Goal: Transaction & Acquisition: Purchase product/service

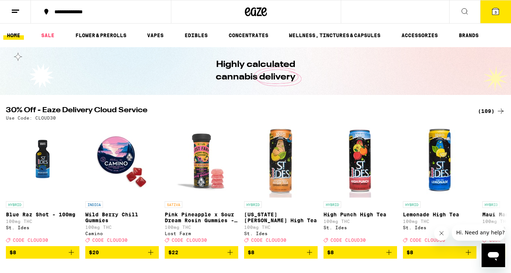
click at [487, 11] on button "3" at bounding box center [495, 11] width 31 height 23
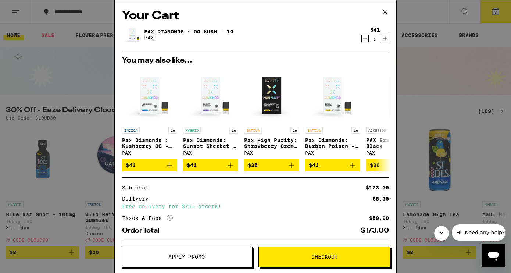
click at [169, 254] on span "Apply Promo" at bounding box center [186, 256] width 36 height 5
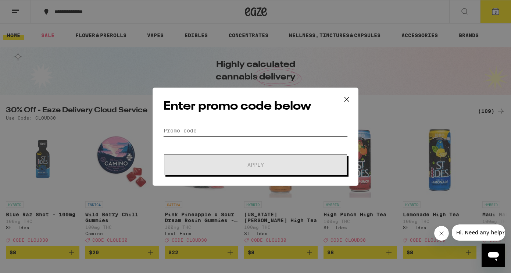
click at [254, 130] on input "Promo Code" at bounding box center [255, 130] width 184 height 11
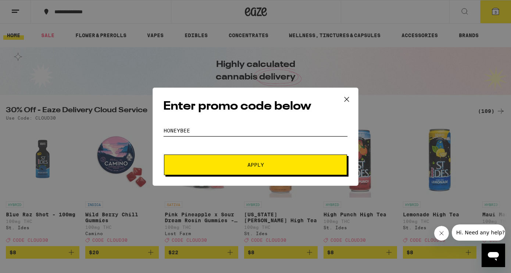
type input "honeybee"
click at [255, 164] on button "Apply" at bounding box center [255, 164] width 183 height 21
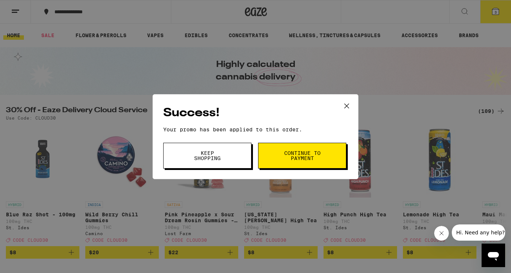
click at [295, 154] on span "Continue to payment" at bounding box center [301, 155] width 37 height 10
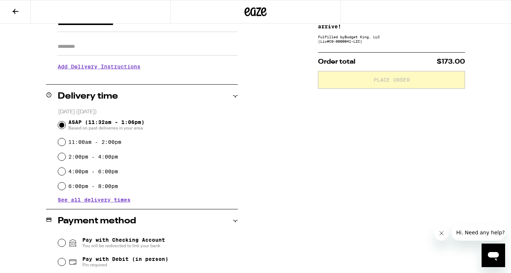
scroll to position [120, 0]
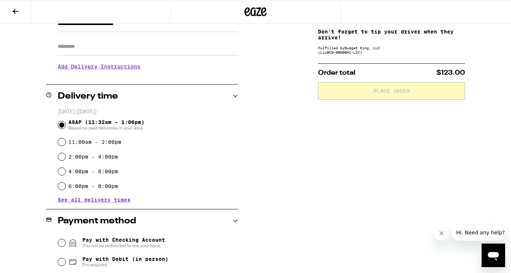
click at [63, 160] on input "2:00pm - 4:00pm" at bounding box center [61, 156] width 7 height 7
radio input "true"
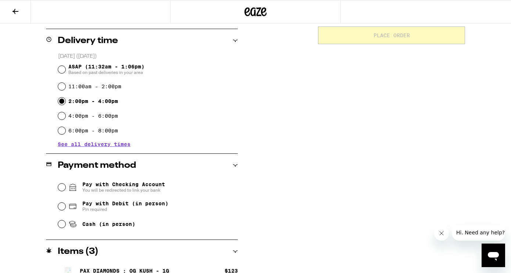
scroll to position [180, 0]
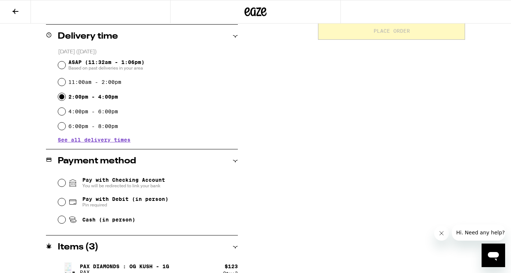
click at [61, 218] on input "Cash (in person)" at bounding box center [61, 219] width 7 height 7
radio input "true"
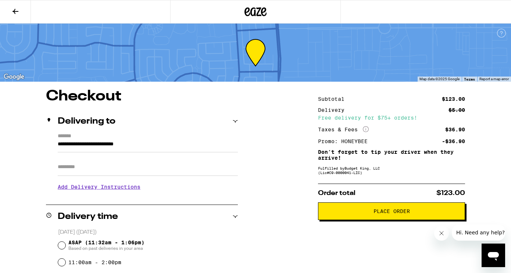
scroll to position [0, 0]
